Goal: Information Seeking & Learning: Check status

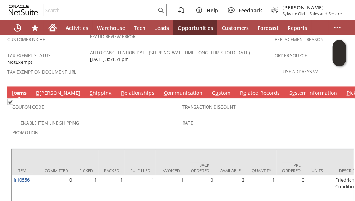
scroll to position [533, 0]
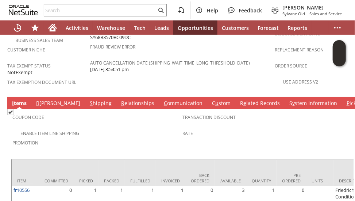
click at [88, 100] on link "S hipping" at bounding box center [101, 104] width 26 height 8
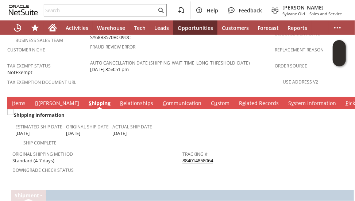
click at [185, 157] on link "884014858064" at bounding box center [197, 160] width 31 height 7
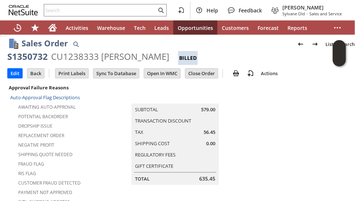
scroll to position [0, 0]
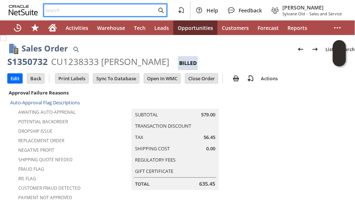
click at [117, 8] on input "text" at bounding box center [100, 10] width 112 height 9
paste input "5188685055"
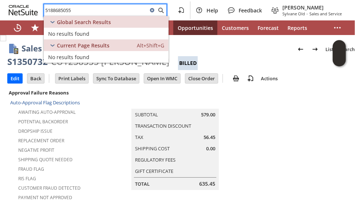
click at [111, 11] on input "5188685055" at bounding box center [95, 10] width 103 height 9
paste input "770317782"
type input "7703177825"
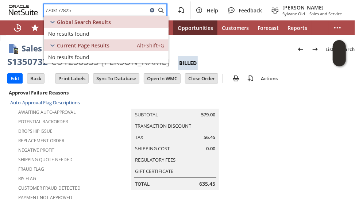
click at [153, 10] on icon at bounding box center [152, 10] width 4 height 4
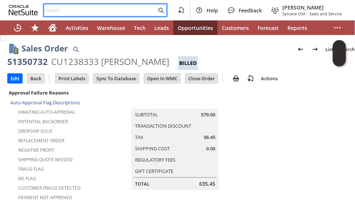
click at [85, 9] on input "text" at bounding box center [100, 10] width 112 height 9
click at [72, 11] on input "text" at bounding box center [100, 10] width 112 height 9
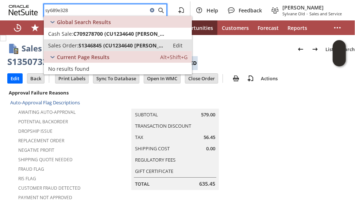
type input "sy689e328"
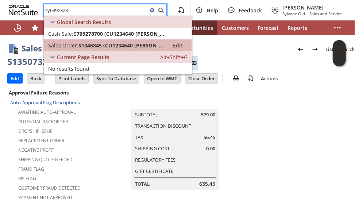
click at [81, 46] on span "S1346845 (CU1234640 [PERSON_NAME])" at bounding box center [121, 45] width 86 height 7
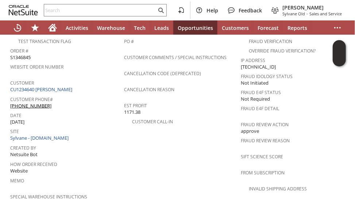
scroll to position [270, 0]
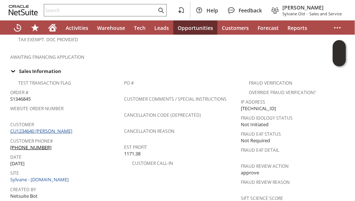
click at [49, 128] on link "CU1234640 Mark Deno" at bounding box center [42, 131] width 64 height 7
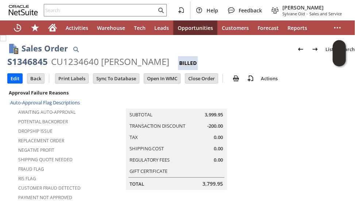
click at [87, 130] on div "Dropship Issue" at bounding box center [48, 130] width 77 height 9
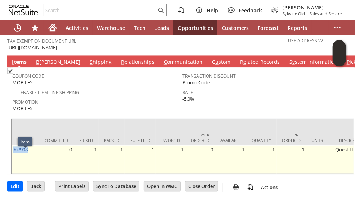
drag, startPoint x: 32, startPoint y: 154, endPoint x: 13, endPoint y: 154, distance: 19.3
click at [13, 154] on td "hi7908" at bounding box center [25, 159] width 27 height 28
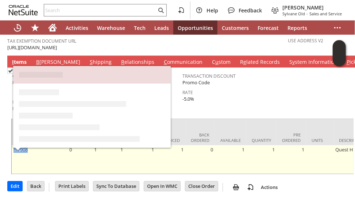
copy link "hi7908"
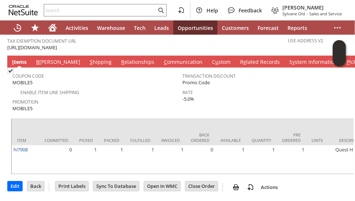
click at [238, 95] on span "Rate" at bounding box center [265, 91] width 166 height 8
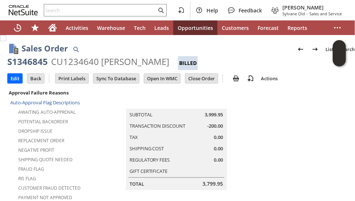
click at [39, 60] on div "S1346845" at bounding box center [27, 62] width 40 height 12
copy div "S1346845"
click at [78, 8] on input "text" at bounding box center [100, 10] width 112 height 9
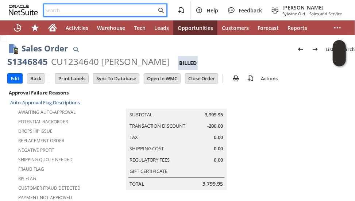
paste input "6179018106"
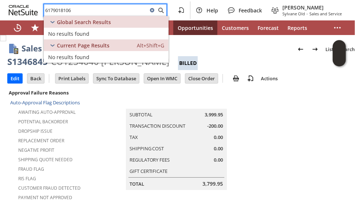
type input "6179018106"
